Goal: Navigation & Orientation: Find specific page/section

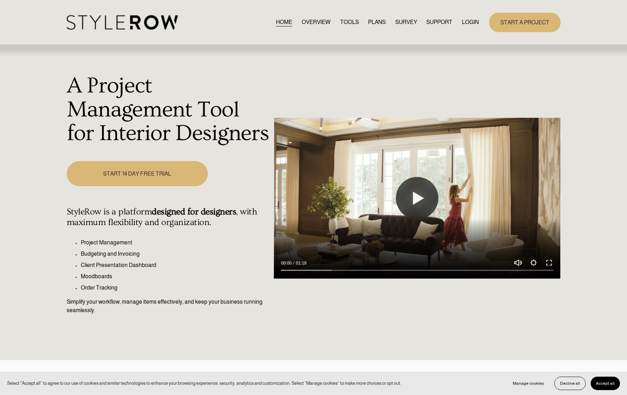
click at [466, 26] on link "LOGIN" at bounding box center [470, 23] width 17 height 10
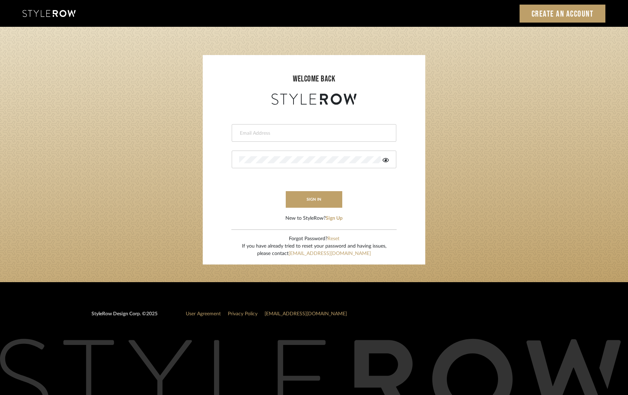
click at [308, 129] on div at bounding box center [314, 133] width 164 height 18
type input "eknight963@gmail.com"
click at [311, 202] on button "sign in" at bounding box center [314, 199] width 56 height 17
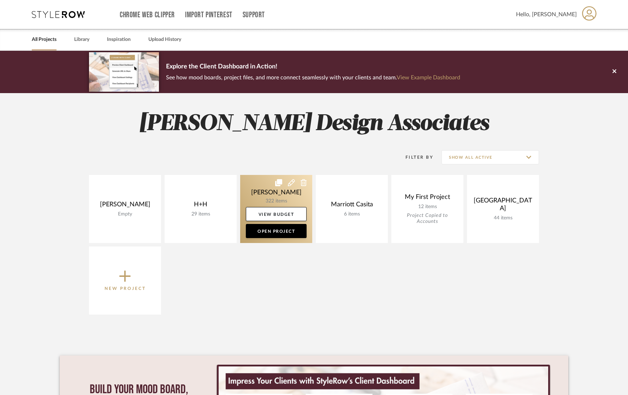
click at [267, 193] on link at bounding box center [276, 209] width 72 height 68
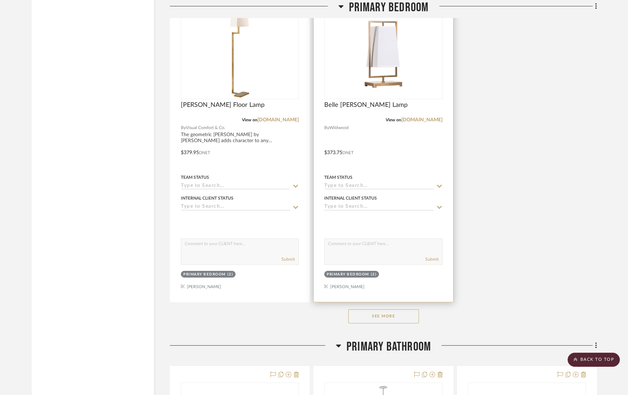
scroll to position [8015, 0]
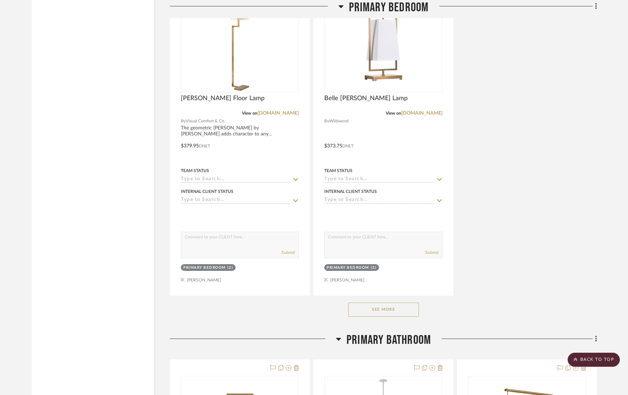
click at [377, 303] on button "See More" at bounding box center [383, 310] width 71 height 14
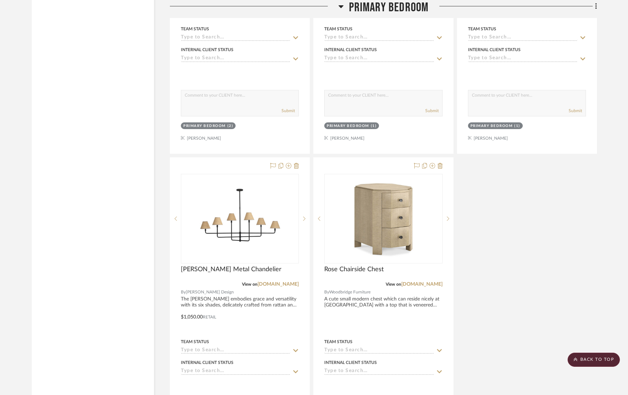
scroll to position [8786, 0]
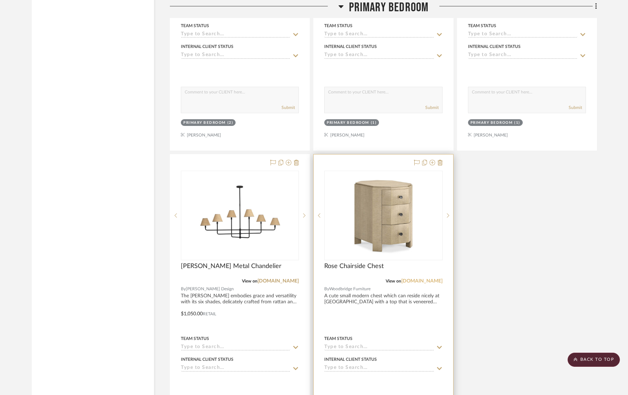
click at [416, 279] on link "woodbridgefurniture.com" at bounding box center [421, 281] width 41 height 5
